Goal: Task Accomplishment & Management: Complete application form

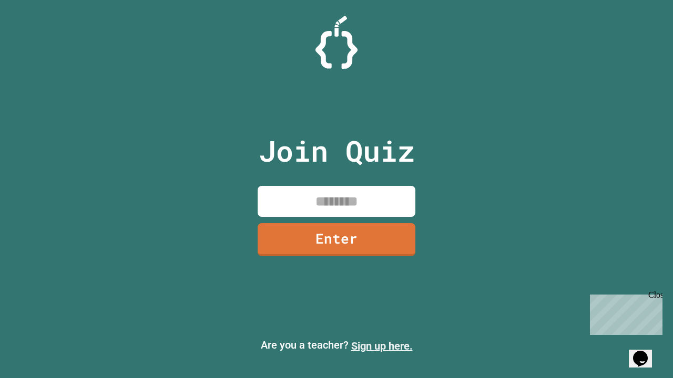
click at [382, 346] on link "Sign up here." at bounding box center [381, 346] width 61 height 13
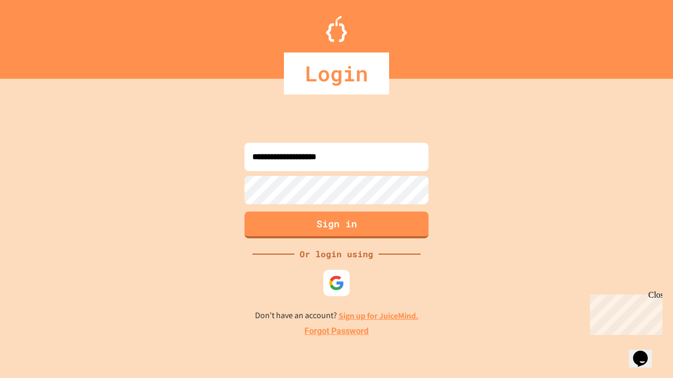
type input "**********"
